Goal: Transaction & Acquisition: Register for event/course

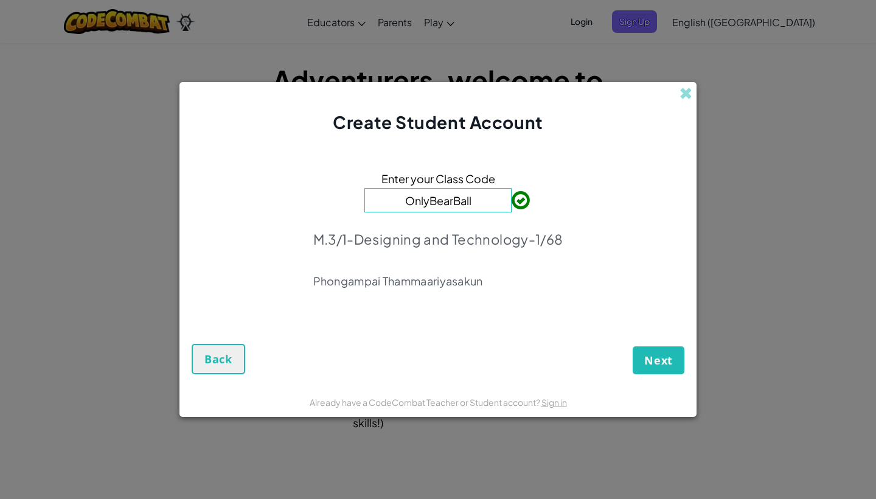
click at [657, 369] on button "Next" at bounding box center [659, 360] width 52 height 28
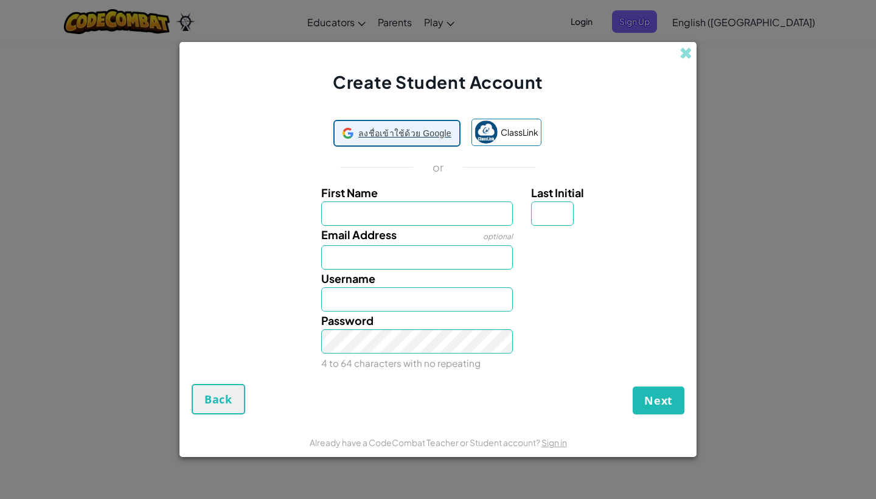
click at [421, 142] on div "ลงชื่อเข้าใช้ด้วย Google ลงชื่อเข้าใช้ด้วย Googleเปิดในแท็บใหม่" at bounding box center [397, 133] width 109 height 23
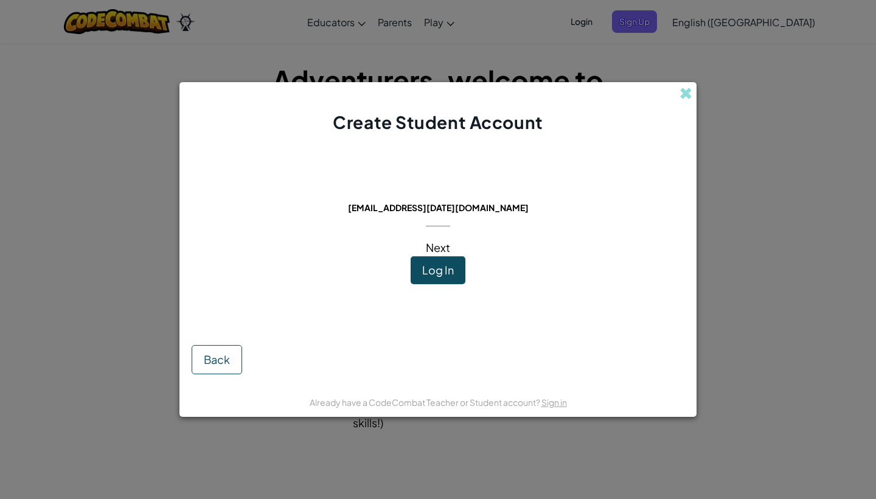
click at [477, 211] on span "[EMAIL_ADDRESS][DATE][DOMAIN_NAME]" at bounding box center [438, 207] width 181 height 11
click at [228, 351] on button "Back" at bounding box center [217, 359] width 51 height 29
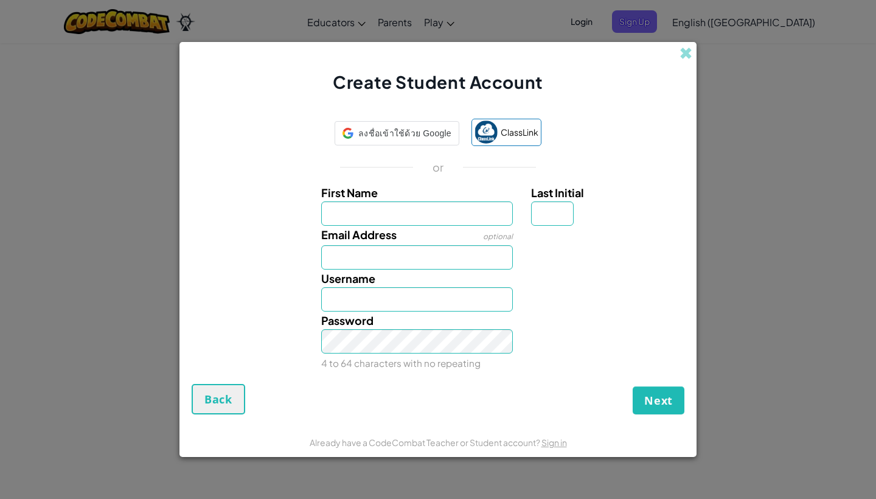
click at [782, 239] on div "Create Student Account ลงชื่อเข้าใช้ด้วย Google ลงชื่อเข้าใช้ด้วย Googleเปิดในแ…" at bounding box center [438, 249] width 876 height 499
click at [696, 61] on div "Create Student Account" at bounding box center [438, 68] width 517 height 52
click at [693, 59] on div "Create Student Account" at bounding box center [438, 68] width 517 height 52
click at [687, 54] on span at bounding box center [686, 53] width 13 height 13
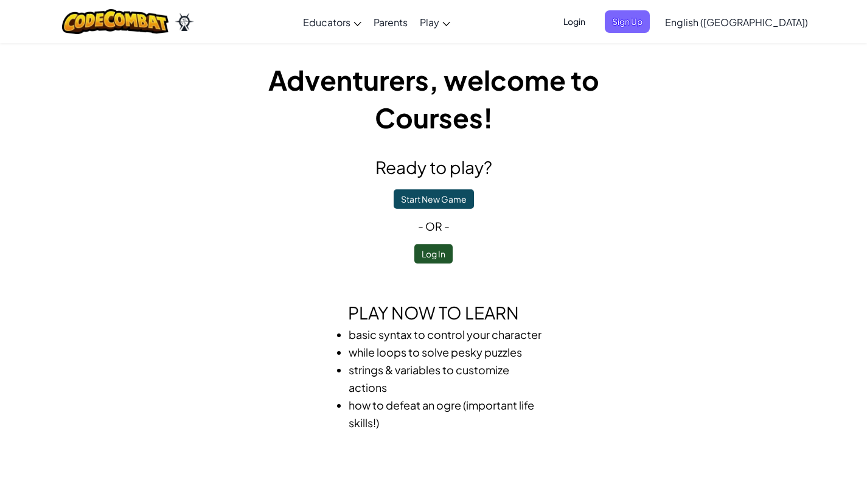
click at [593, 25] on span "Login" at bounding box center [574, 21] width 37 height 23
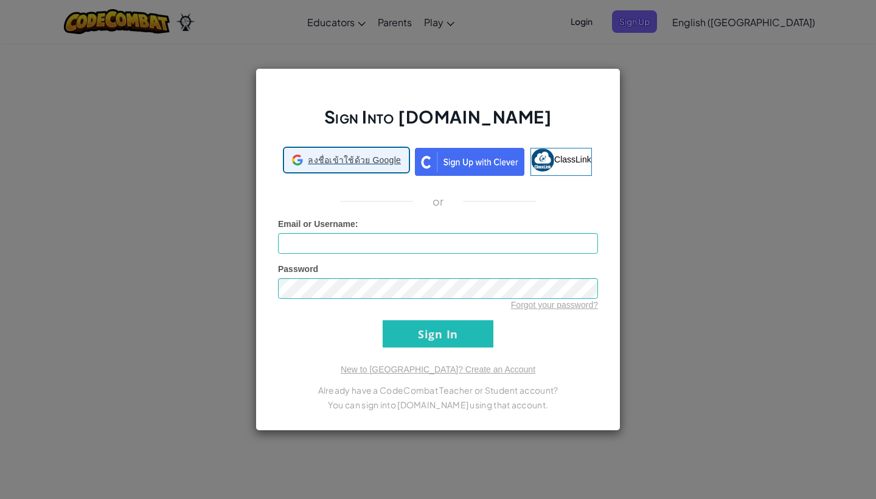
click at [349, 162] on span "ลงชื่อเข้าใช้ด้วย Google" at bounding box center [354, 160] width 93 height 12
click at [648, 156] on div "Sign Into [DOMAIN_NAME] ลงชื่อเข้าใช้ด้วย Google ลงชื่อเข้าใช้ด้วย Googleเปิดใน…" at bounding box center [438, 249] width 876 height 499
